Goal: Entertainment & Leisure: Consume media (video, audio)

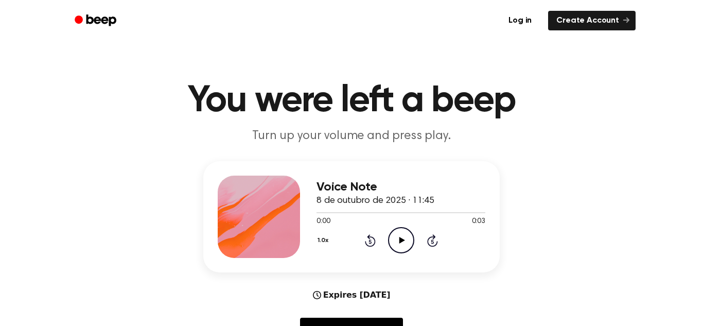
click at [399, 243] on icon "Play Audio" at bounding box center [401, 240] width 26 height 26
click at [405, 236] on icon "Play Audio" at bounding box center [401, 240] width 26 height 26
click at [326, 235] on button "1.0x" at bounding box center [323, 240] width 15 height 17
click at [343, 230] on div "1.0x Playback Speed 0.8x 1.0x 1.2x 1.5x 2.0x Rewind 5 seconds Pause Audio Skip …" at bounding box center [400, 240] width 169 height 26
